Goal: Use online tool/utility: Utilize a website feature to perform a specific function

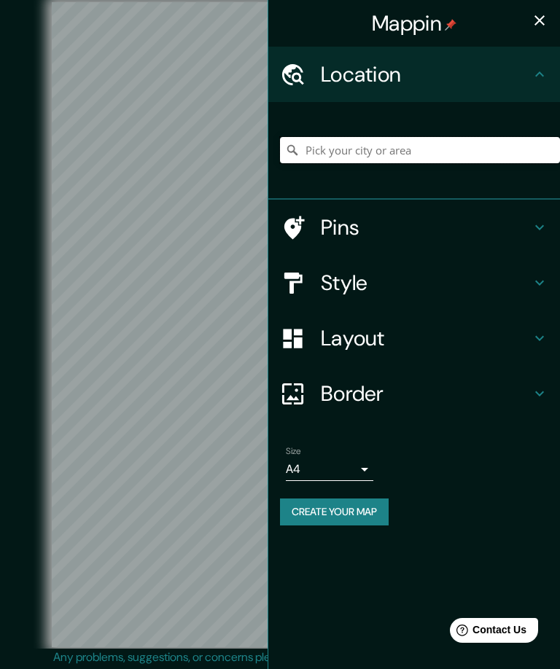
click at [359, 151] on input "Pick your city or area" at bounding box center [420, 150] width 280 height 26
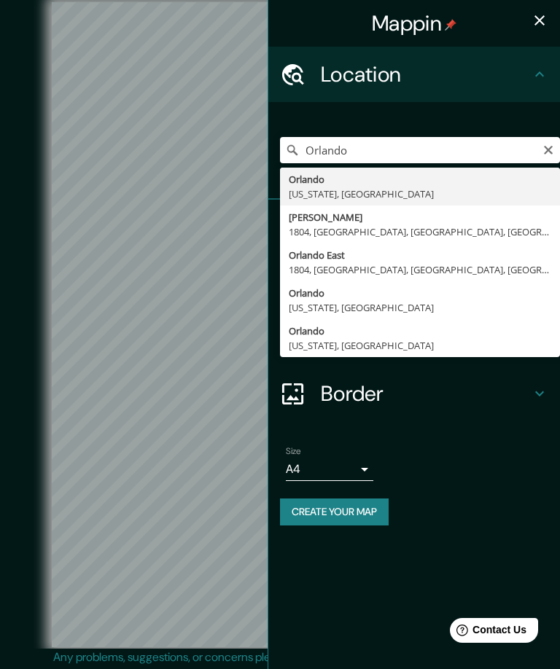
type input "[GEOGRAPHIC_DATA], [US_STATE], [GEOGRAPHIC_DATA]"
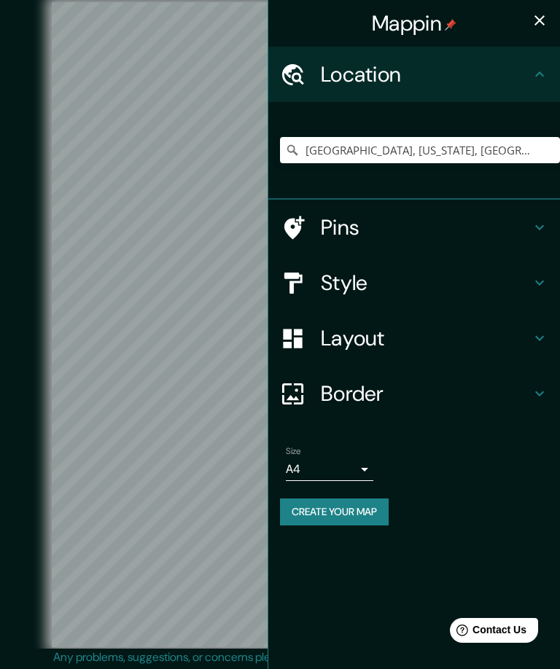
click at [539, 26] on icon "button" at bounding box center [539, 20] width 17 height 17
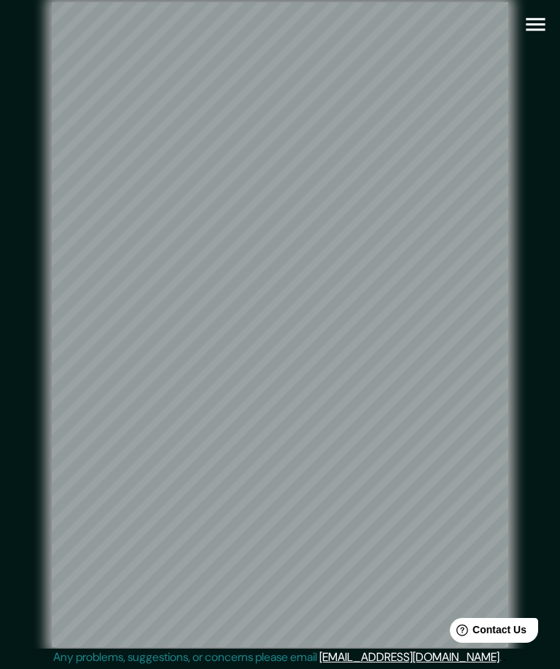
click at [545, 28] on icon "button" at bounding box center [536, 25] width 26 height 26
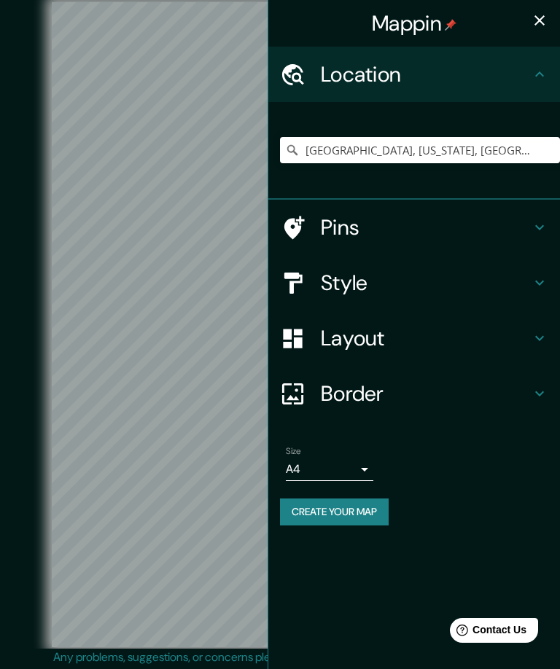
click at [534, 233] on icon at bounding box center [539, 227] width 17 height 17
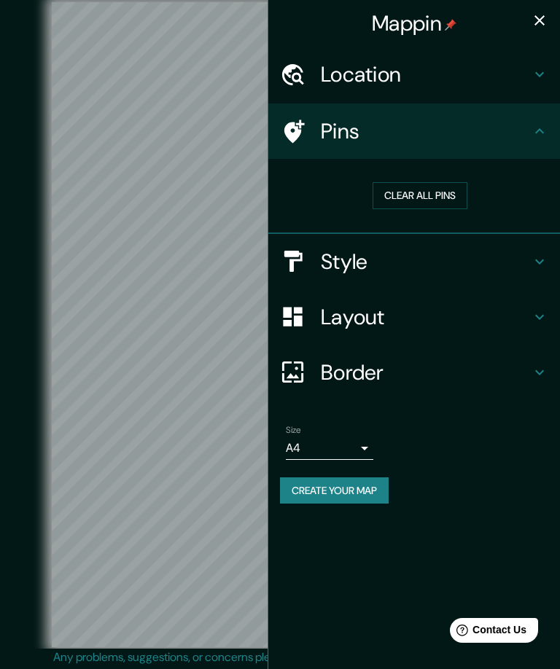
click at [446, 198] on button "Clear all pins" at bounding box center [420, 195] width 95 height 27
click at [526, 201] on div "Clear all pins" at bounding box center [420, 195] width 257 height 27
click at [556, 131] on div "Pins" at bounding box center [414, 131] width 292 height 55
click at [540, 128] on icon at bounding box center [539, 130] width 17 height 17
click at [437, 190] on button "Clear all pins" at bounding box center [420, 195] width 95 height 27
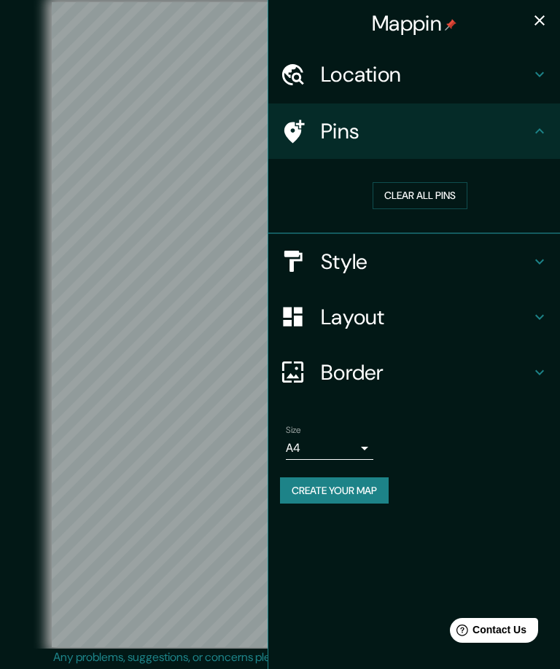
click at [540, 138] on icon at bounding box center [539, 130] width 17 height 17
click at [551, 135] on div "Pins" at bounding box center [414, 131] width 292 height 55
click at [307, 131] on div at bounding box center [300, 132] width 41 height 26
click at [542, 131] on icon at bounding box center [539, 130] width 9 height 5
click at [505, 268] on h4 "Style" at bounding box center [426, 262] width 210 height 26
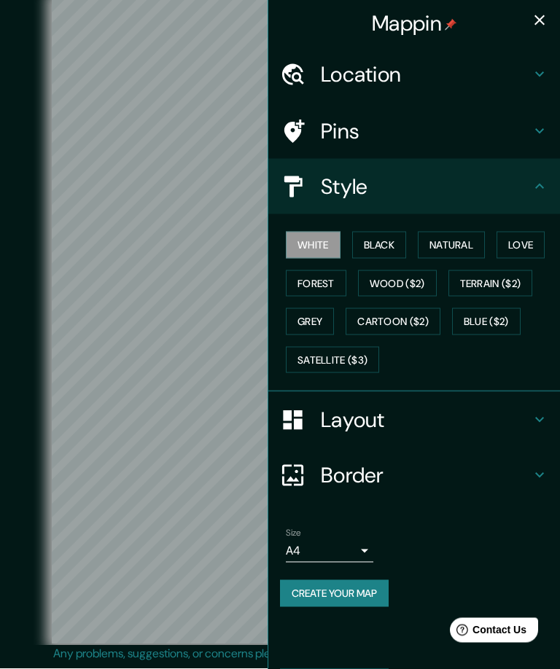
scroll to position [46, 0]
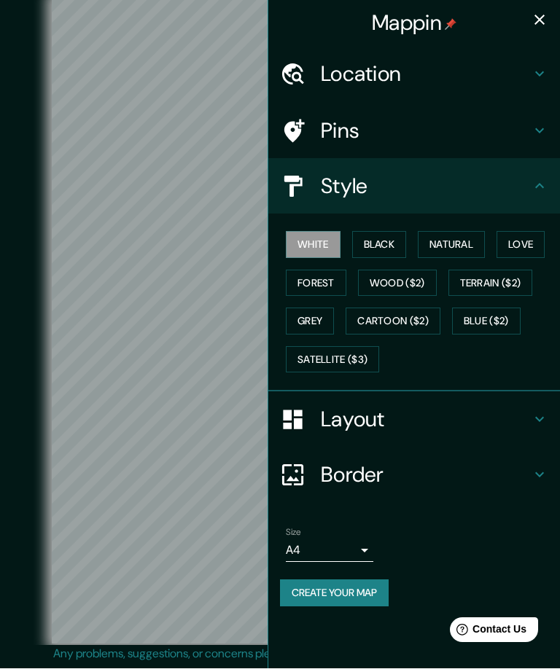
click at [536, 419] on icon at bounding box center [539, 419] width 17 height 17
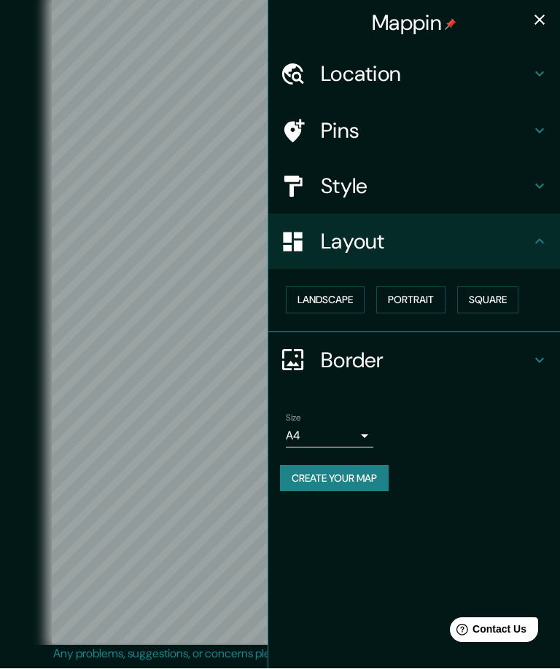
click at [545, 20] on icon "button" at bounding box center [539, 20] width 17 height 17
